Goal: Use online tool/utility: Utilize a website feature to perform a specific function

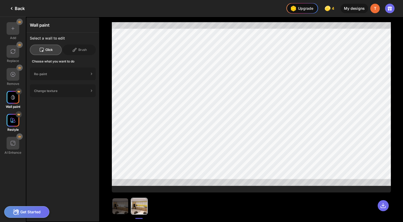
click at [13, 122] on img at bounding box center [12, 120] width 5 height 5
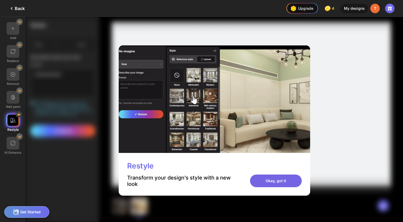
click at [260, 183] on div "Okay, got it" at bounding box center [276, 181] width 52 height 13
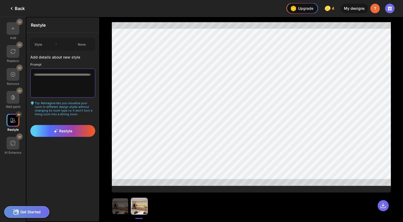
click at [65, 74] on textarea at bounding box center [62, 83] width 65 height 29
click at [69, 157] on div "Restyle Style None Add details about new style Prompt Tip: Reimagine lets you v…" at bounding box center [62, 119] width 73 height 204
click at [65, 81] on textarea at bounding box center [62, 83] width 65 height 29
type textarea "**********"
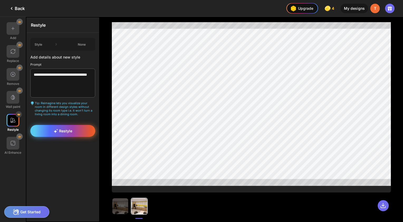
type textarea "**********"
click at [70, 125] on div "Restyle" at bounding box center [62, 131] width 65 height 12
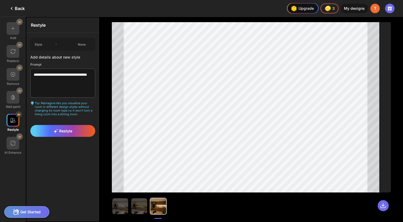
click at [15, 5] on div "Back" at bounding box center [16, 8] width 16 height 6
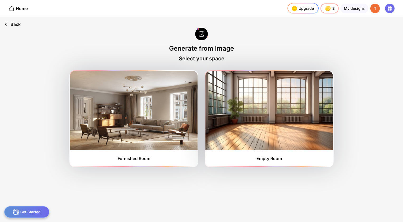
click at [11, 26] on div "Back" at bounding box center [12, 24] width 25 height 15
click at [12, 25] on div "Back" at bounding box center [12, 24] width 25 height 15
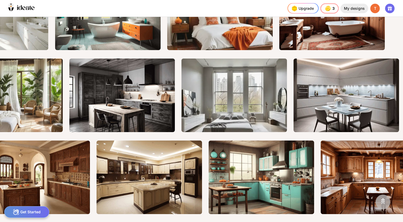
click at [356, 7] on div "My designs" at bounding box center [354, 8] width 28 height 9
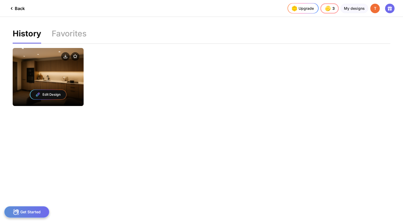
click at [51, 87] on div "Edit Design" at bounding box center [48, 94] width 71 height 23
click at [52, 93] on div "Edit Design" at bounding box center [48, 94] width 36 height 9
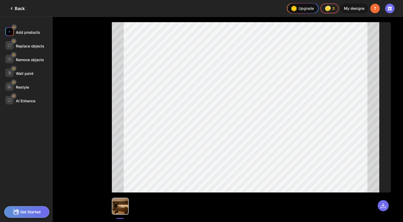
click at [11, 33] on img at bounding box center [10, 32] width 4 height 4
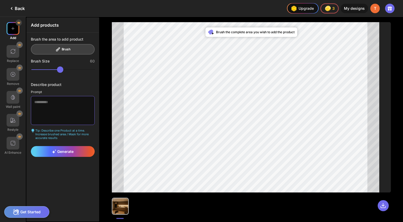
click at [53, 98] on textarea at bounding box center [63, 110] width 64 height 29
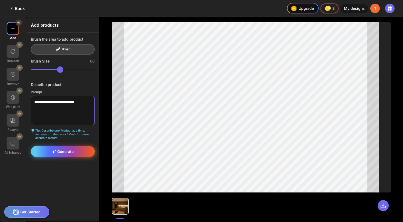
type textarea "**********"
click at [69, 149] on span "Generate" at bounding box center [63, 151] width 22 height 4
click at [66, 146] on div "Generate" at bounding box center [63, 151] width 64 height 11
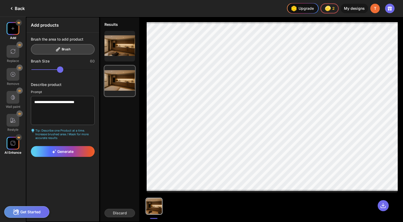
click at [11, 151] on div "AI Enhance" at bounding box center [12, 153] width 17 height 4
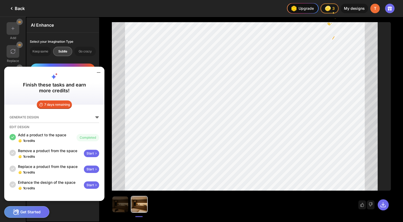
click at [92, 171] on div "Start" at bounding box center [91, 169] width 15 height 7
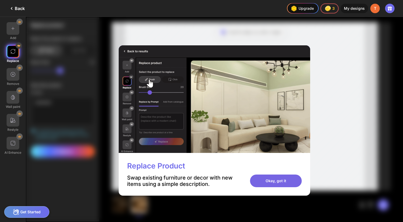
click at [283, 181] on div "Okay, got it" at bounding box center [276, 181] width 52 height 13
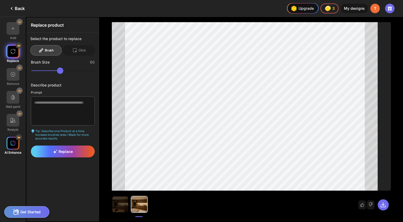
drag, startPoint x: 6, startPoint y: 142, endPoint x: 7, endPoint y: 144, distance: 2.8
click at [6, 143] on div "AI Enhance" at bounding box center [13, 146] width 26 height 18
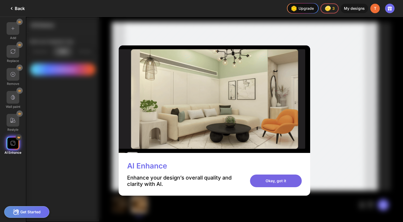
click at [277, 181] on div "Okay, got it" at bounding box center [276, 181] width 52 height 13
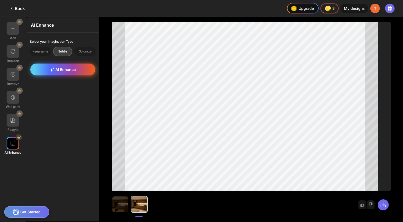
click at [68, 72] on div "AI Enhance" at bounding box center [62, 70] width 65 height 12
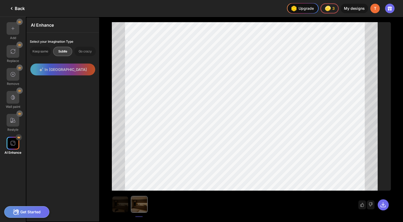
drag, startPoint x: 110, startPoint y: 80, endPoint x: 228, endPoint y: 213, distance: 177.6
click at [228, 213] on div "Improve my results" at bounding box center [251, 203] width 279 height 24
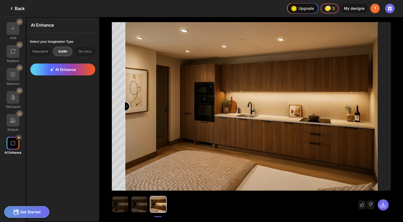
drag, startPoint x: 250, startPoint y: 108, endPoint x: 30, endPoint y: 112, distance: 221.0
type input "*"
click at [126, 112] on input "range" at bounding box center [252, 107] width 252 height 168
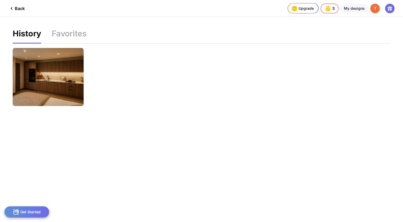
click at [10, 9] on icon at bounding box center [11, 8] width 6 height 6
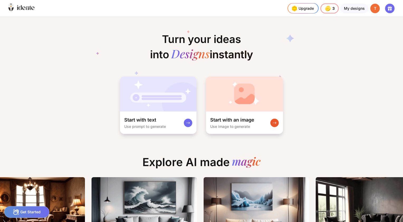
click at [27, 11] on icon at bounding box center [21, 8] width 26 height 8
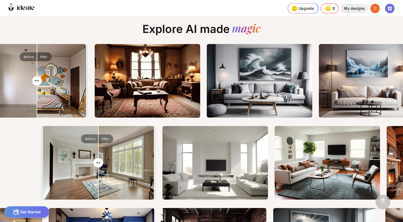
click at [353, 11] on div "My designs" at bounding box center [354, 8] width 28 height 9
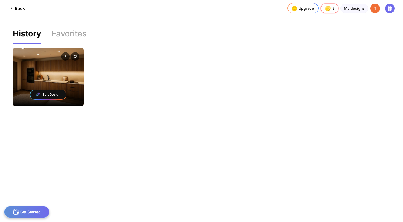
click at [74, 63] on div at bounding box center [48, 57] width 71 height 18
click at [60, 74] on div "Edit Design" at bounding box center [48, 77] width 71 height 58
click at [54, 92] on div "Edit Design" at bounding box center [48, 94] width 36 height 9
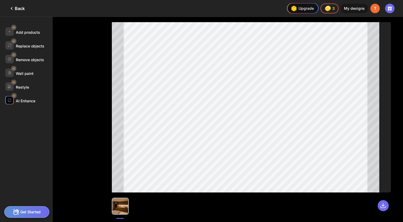
click at [22, 97] on div "AI Enhance" at bounding box center [28, 100] width 47 height 8
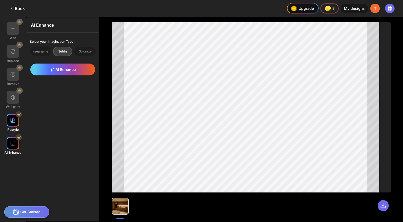
click at [16, 122] on div at bounding box center [13, 120] width 13 height 13
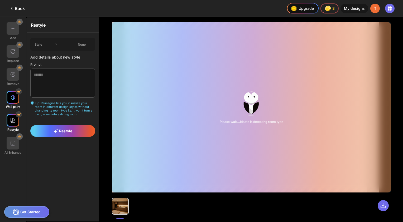
click at [13, 98] on img at bounding box center [12, 97] width 5 height 5
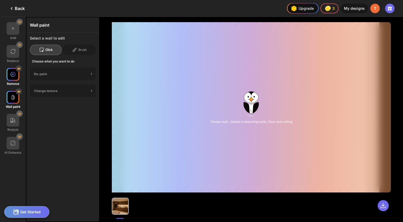
click at [14, 76] on img at bounding box center [12, 74] width 5 height 5
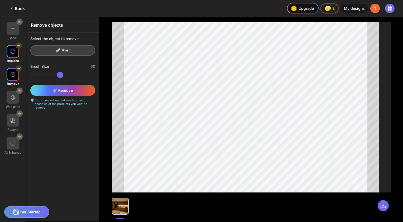
click at [12, 57] on div at bounding box center [13, 51] width 13 height 13
